Goal: Information Seeking & Learning: Check status

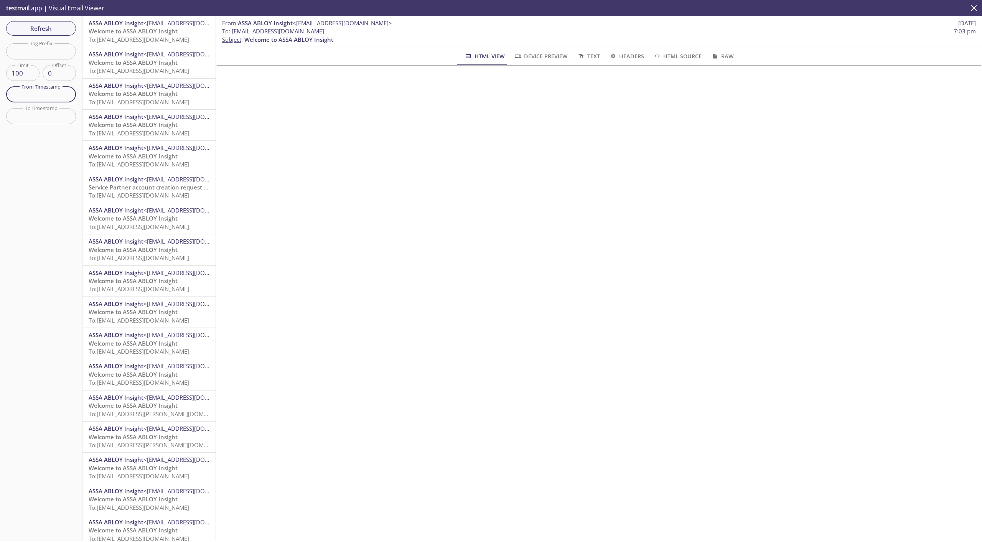
click at [39, 93] on input "text" at bounding box center [41, 95] width 70 height 16
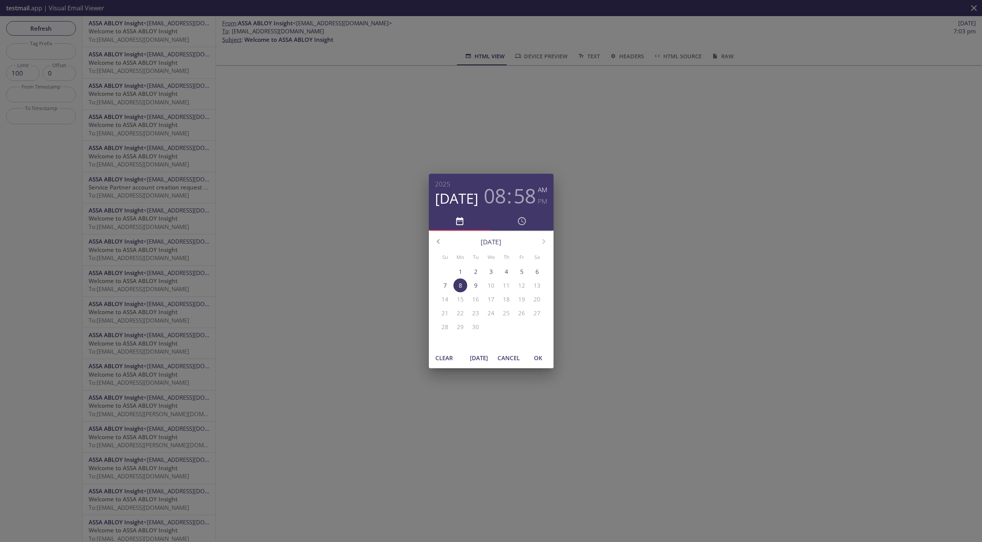
click at [473, 357] on span "[DATE]" at bounding box center [479, 358] width 18 height 10
click at [535, 359] on span "OK" at bounding box center [538, 358] width 18 height 10
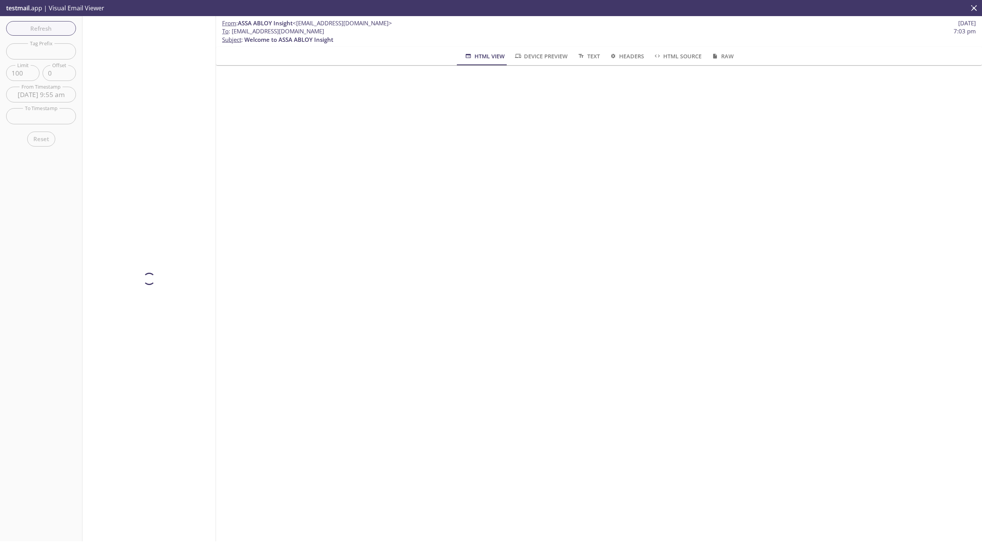
type input "[DATE] 9:55 am"
click at [52, 28] on span "Refresh" at bounding box center [41, 28] width 58 height 10
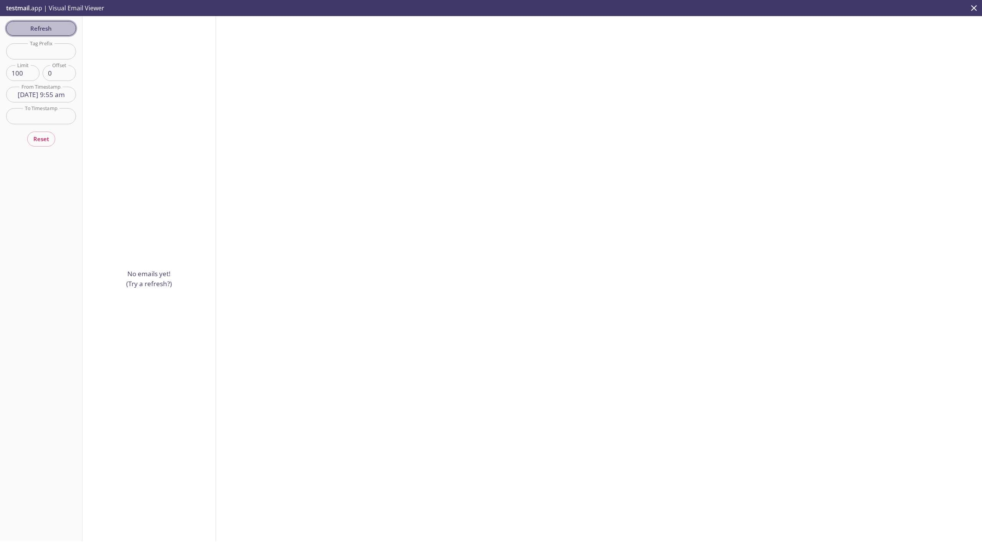
click at [33, 33] on span "Refresh" at bounding box center [41, 28] width 58 height 10
click at [35, 31] on span "Refresh" at bounding box center [41, 28] width 58 height 10
click at [35, 30] on span "Refresh" at bounding box center [41, 28] width 58 height 10
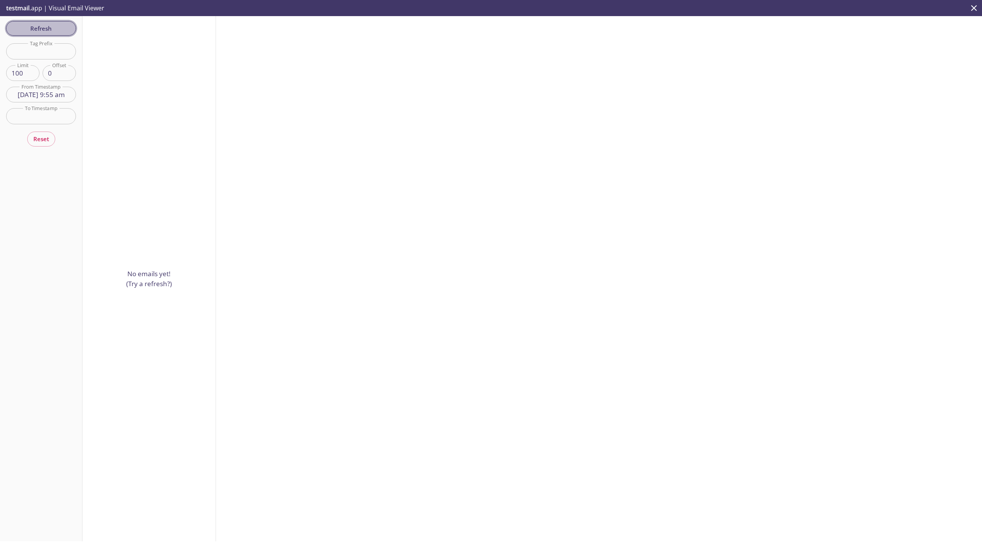
click at [35, 30] on span "Refresh" at bounding box center [41, 28] width 58 height 10
click at [40, 29] on span "Refresh" at bounding box center [41, 28] width 58 height 10
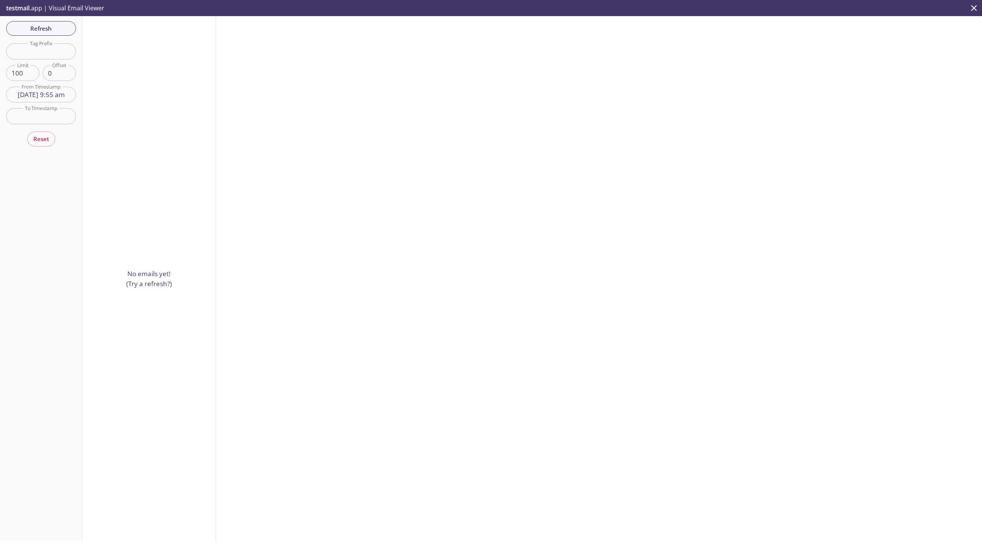
click at [40, 29] on span "Refresh" at bounding box center [41, 28] width 58 height 10
click at [44, 28] on span "Refresh" at bounding box center [41, 28] width 58 height 10
click at [46, 30] on span "Refresh" at bounding box center [41, 28] width 58 height 10
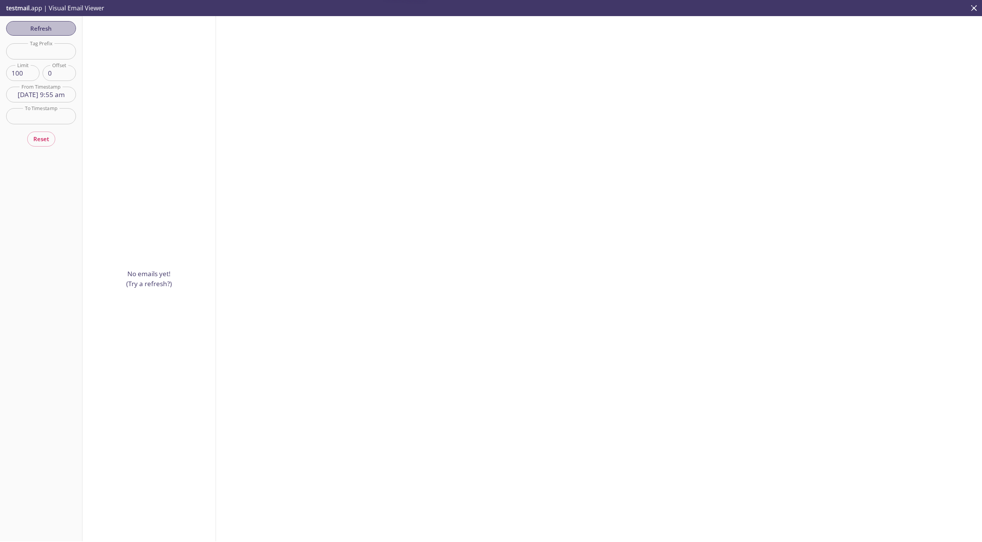
click at [46, 30] on span "Refresh" at bounding box center [41, 28] width 58 height 10
click at [46, 29] on span "Refresh" at bounding box center [41, 28] width 58 height 10
click at [60, 29] on span "Refresh" at bounding box center [41, 28] width 58 height 10
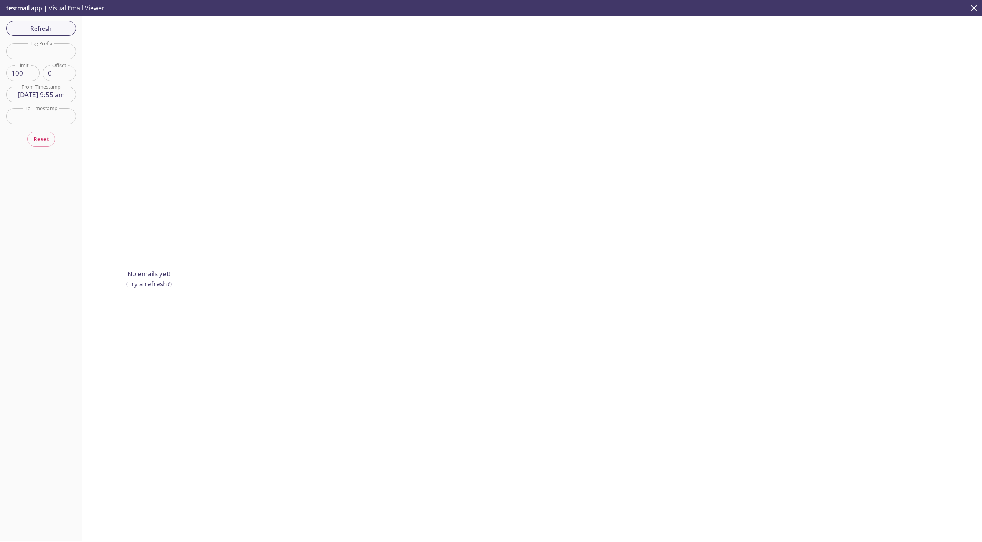
click at [967, 6] on button "close" at bounding box center [974, 8] width 16 height 16
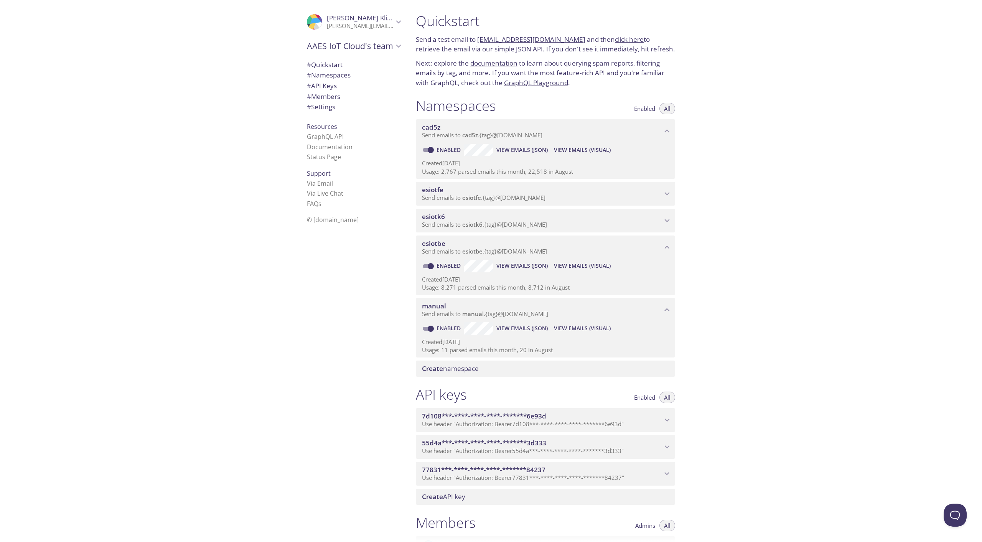
click at [569, 267] on span "View Emails (Visual)" at bounding box center [582, 265] width 57 height 9
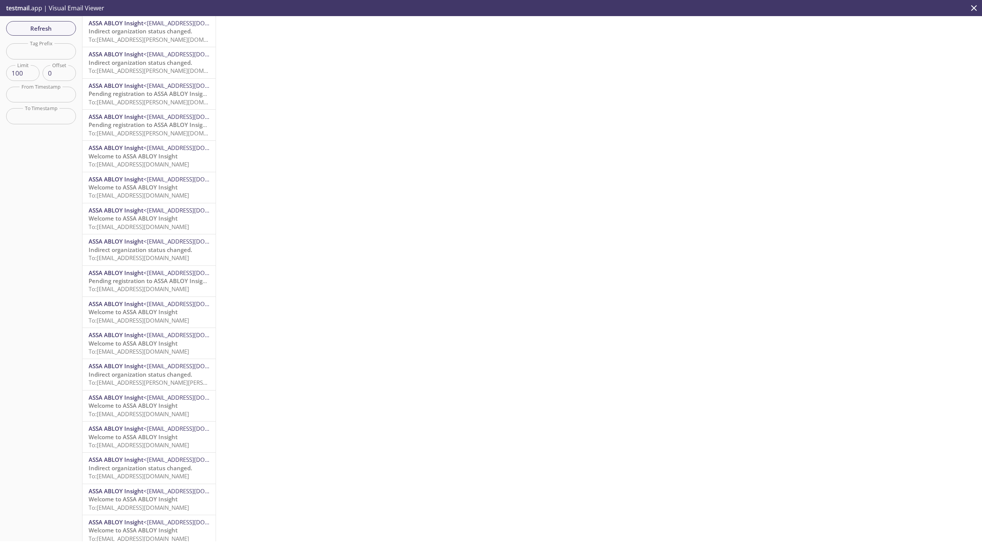
click at [140, 39] on span "To: [EMAIL_ADDRESS][PERSON_NAME][DOMAIN_NAME]" at bounding box center [161, 40] width 145 height 8
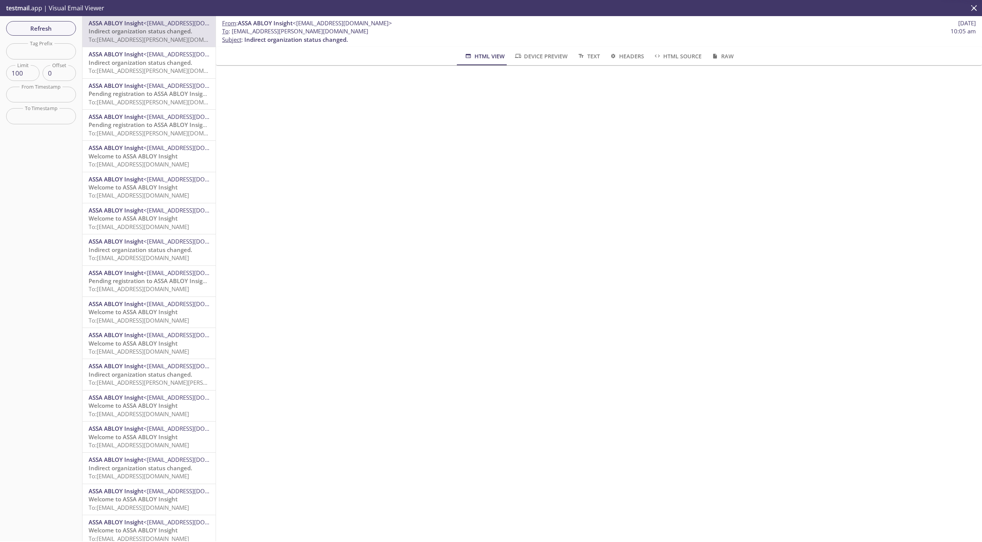
click at [139, 64] on span "Indirect organization status changed." at bounding box center [141, 63] width 104 height 8
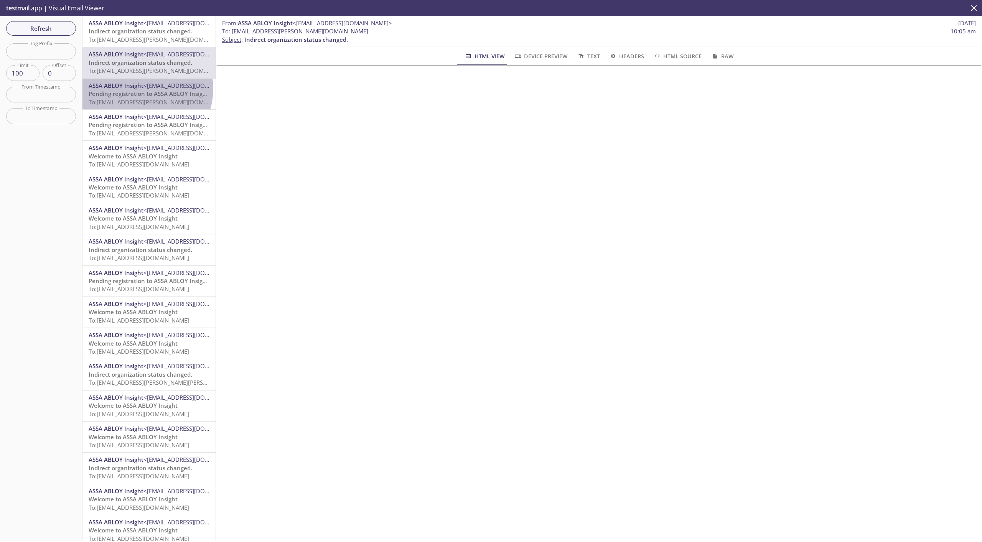
click at [142, 89] on span "ASSA ABLOY Insight" at bounding box center [116, 86] width 55 height 8
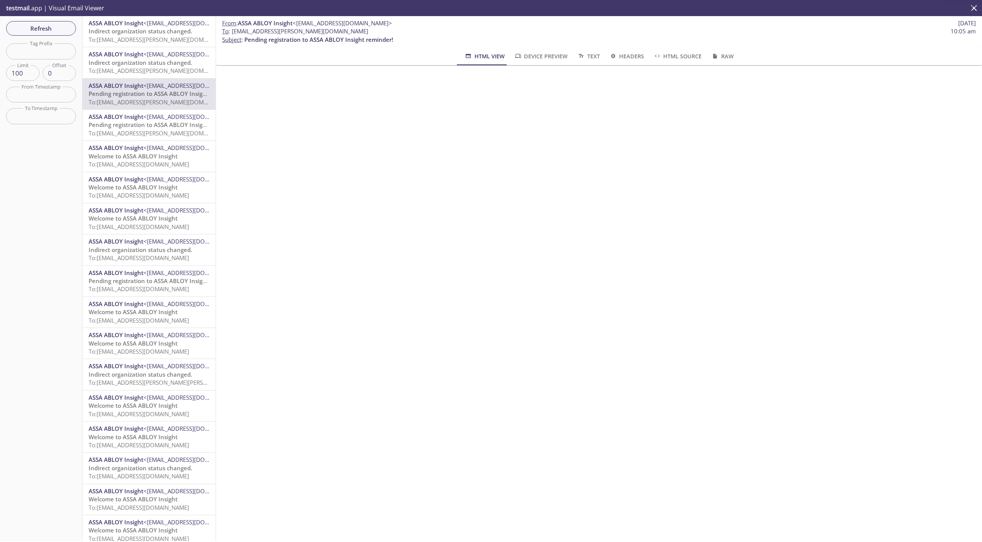
click at [142, 123] on span "Pending registration to ASSA ABLOY Insight reminder!" at bounding box center [163, 125] width 149 height 8
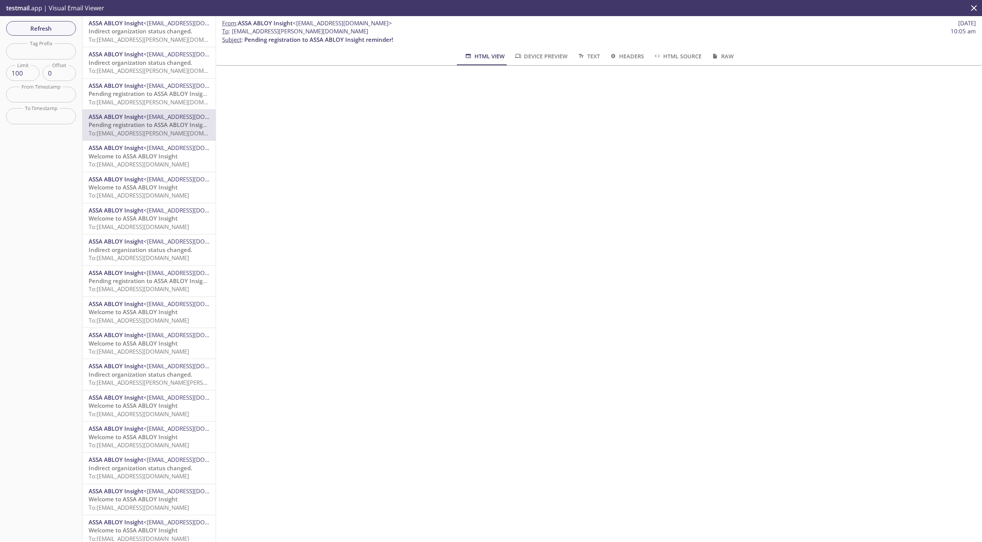
click at [141, 161] on span "To: [EMAIL_ADDRESS][DOMAIN_NAME]" at bounding box center [139, 164] width 100 height 8
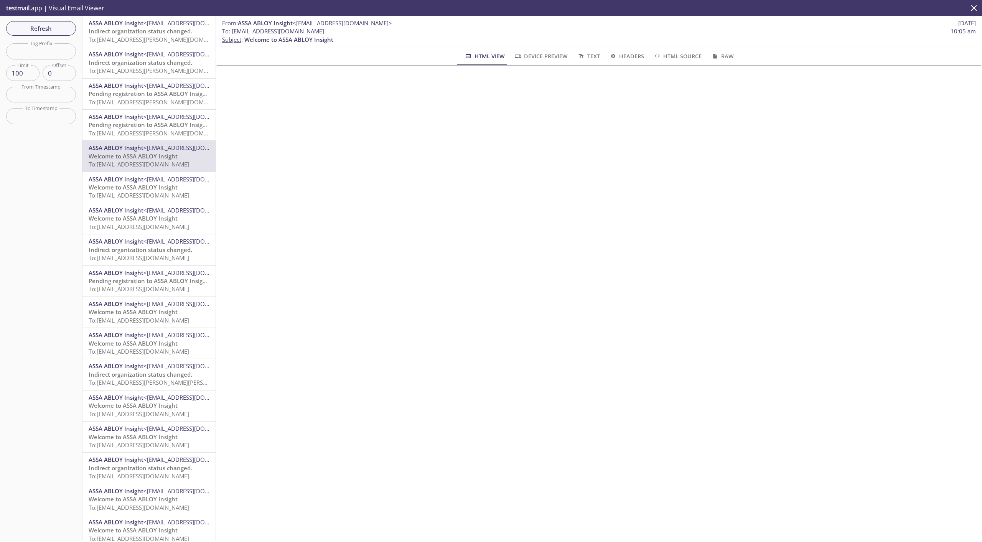
click at [128, 187] on span "Welcome to ASSA ABLOY Insight" at bounding box center [133, 187] width 89 height 8
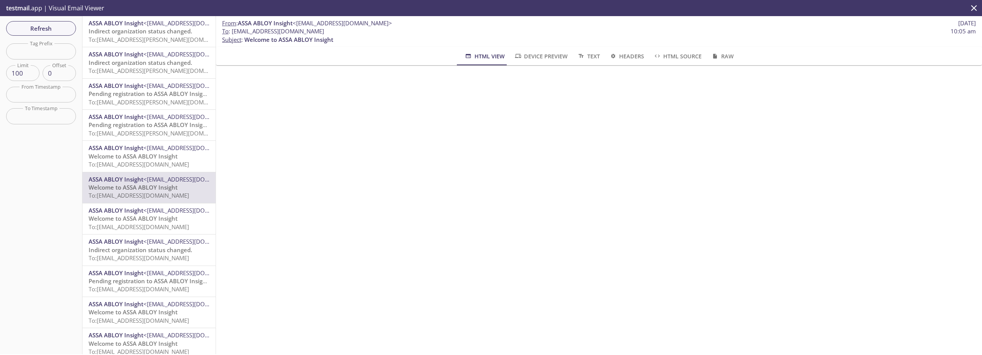
click at [48, 91] on input "text" at bounding box center [41, 95] width 70 height 16
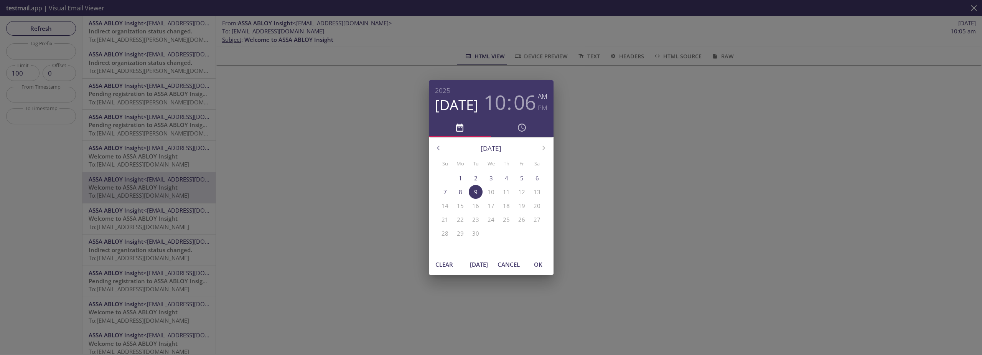
click at [490, 264] on button "[DATE]" at bounding box center [479, 264] width 25 height 15
click at [539, 266] on span "OK" at bounding box center [538, 264] width 18 height 10
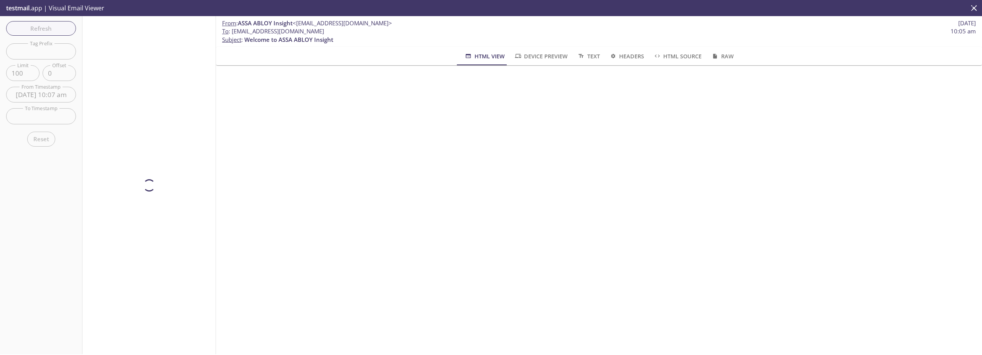
type input "[DATE] 10:07 am"
click at [48, 31] on span "Refresh" at bounding box center [41, 28] width 58 height 10
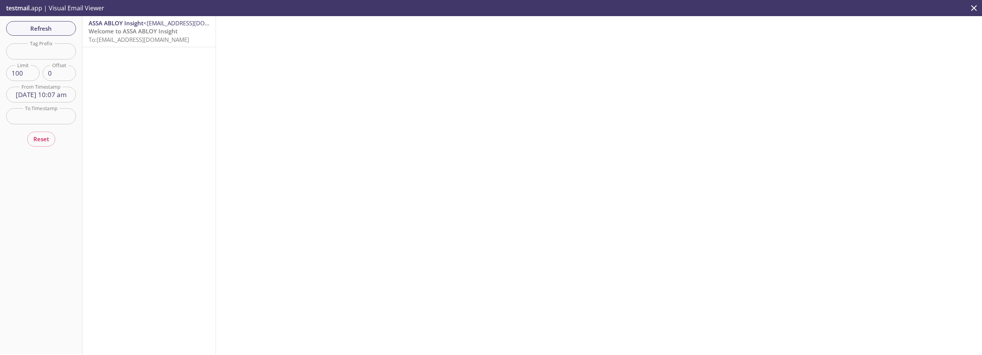
click at [151, 30] on span "Welcome to ASSA ABLOY Insight" at bounding box center [133, 31] width 89 height 8
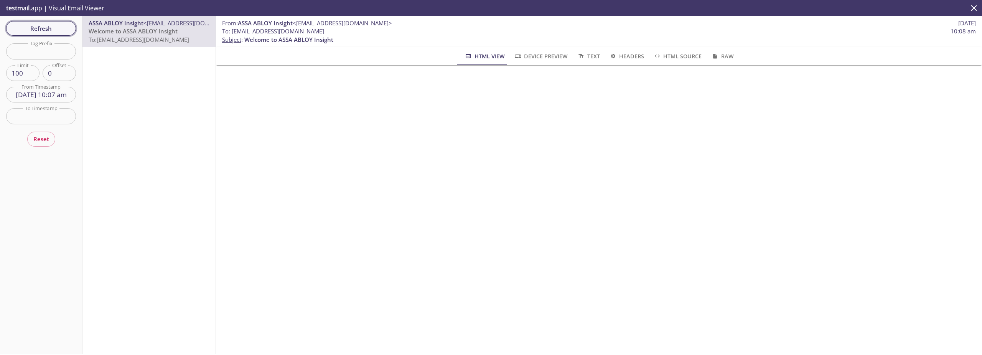
click at [49, 27] on span "Refresh" at bounding box center [41, 28] width 58 height 10
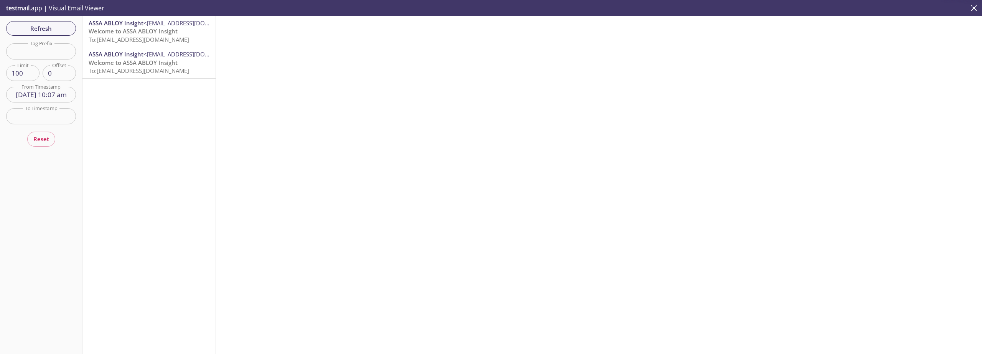
click at [162, 43] on span "To: [EMAIL_ADDRESS][DOMAIN_NAME]" at bounding box center [139, 40] width 100 height 8
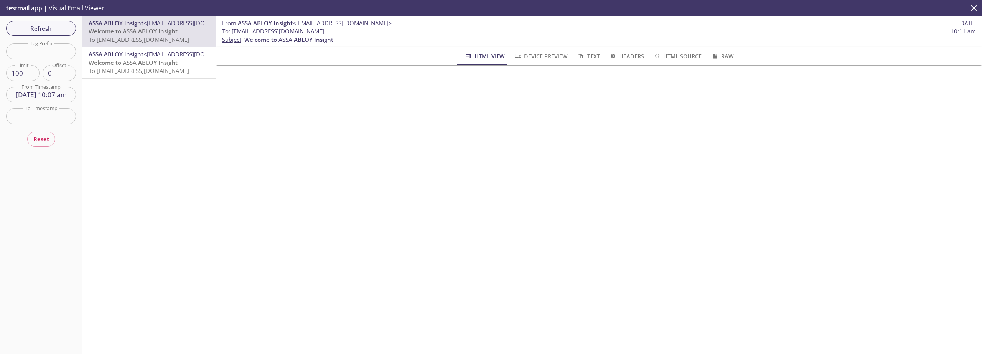
click at [149, 68] on span "To: [EMAIL_ADDRESS][DOMAIN_NAME]" at bounding box center [139, 71] width 100 height 8
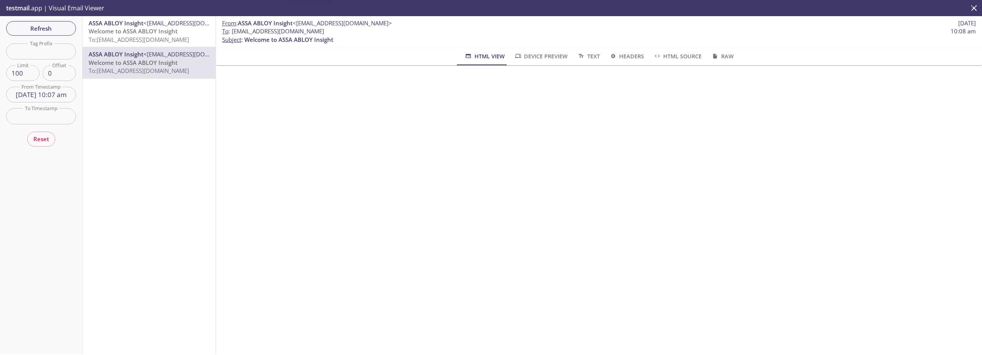
click at [153, 46] on div "ASSA ABLOY Insight <[EMAIL_ADDRESS][DOMAIN_NAME]> Welcome to ASSA ABLOY Insight…" at bounding box center [148, 31] width 133 height 31
